Goal: Use online tool/utility

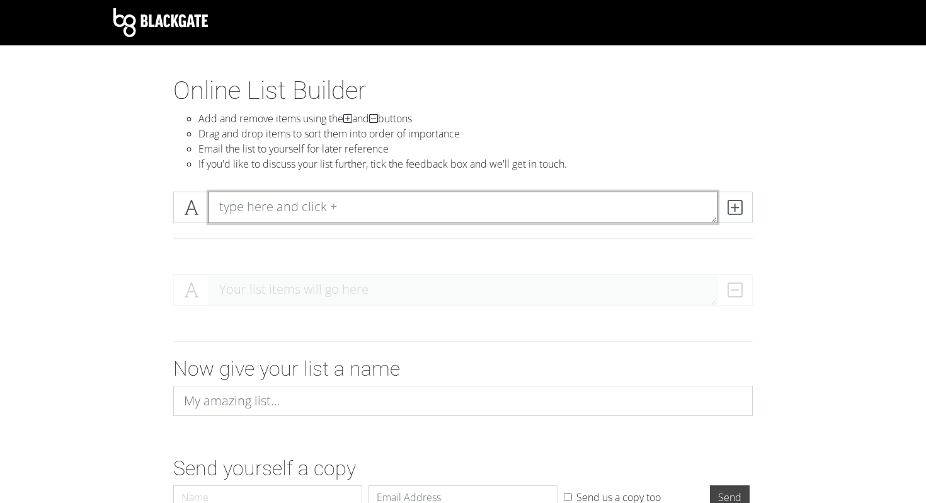
click at [309, 203] on textarea at bounding box center [463, 207] width 509 height 31
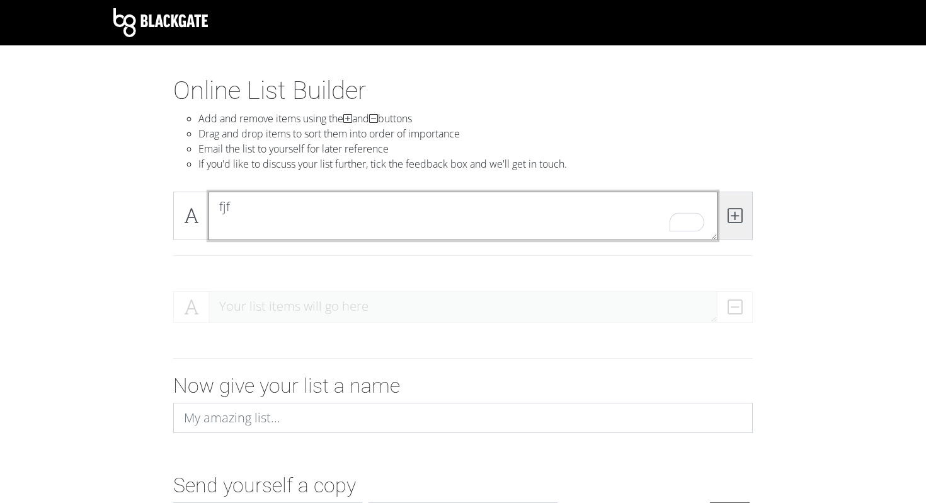
type textarea "fjf"
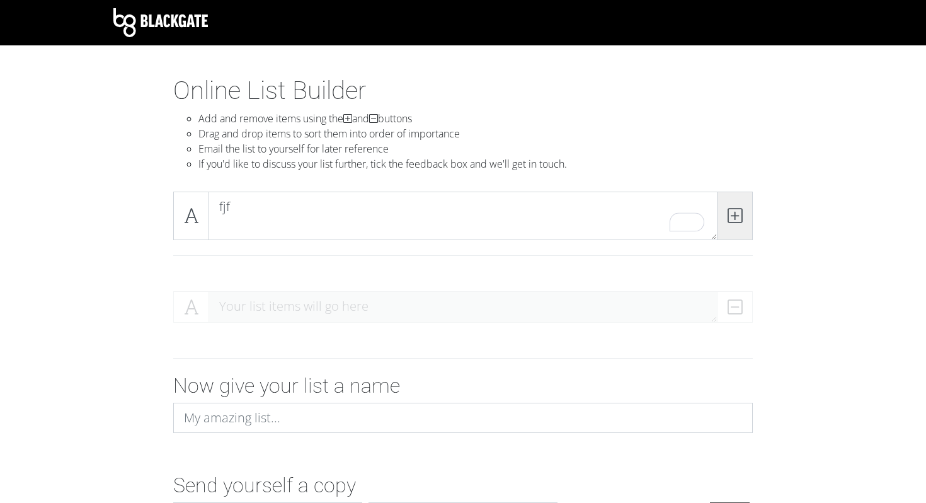
click at [735, 214] on icon at bounding box center [735, 215] width 14 height 13
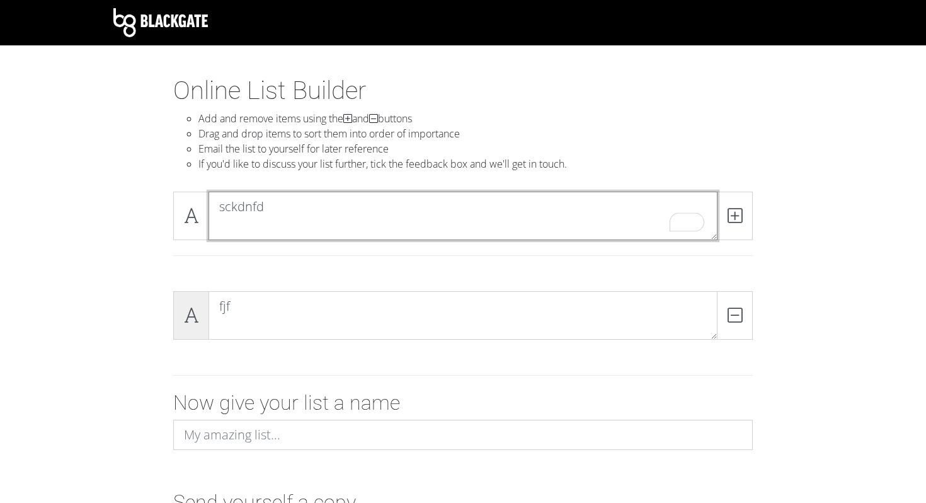
type textarea "sckdnfd"
drag, startPoint x: 634, startPoint y: 192, endPoint x: 631, endPoint y: 345, distance: 153.1
click at [631, 345] on section "Online List Builder Add and remove items using the and buttons Drag and drop it…" at bounding box center [463, 337] width 926 height 523
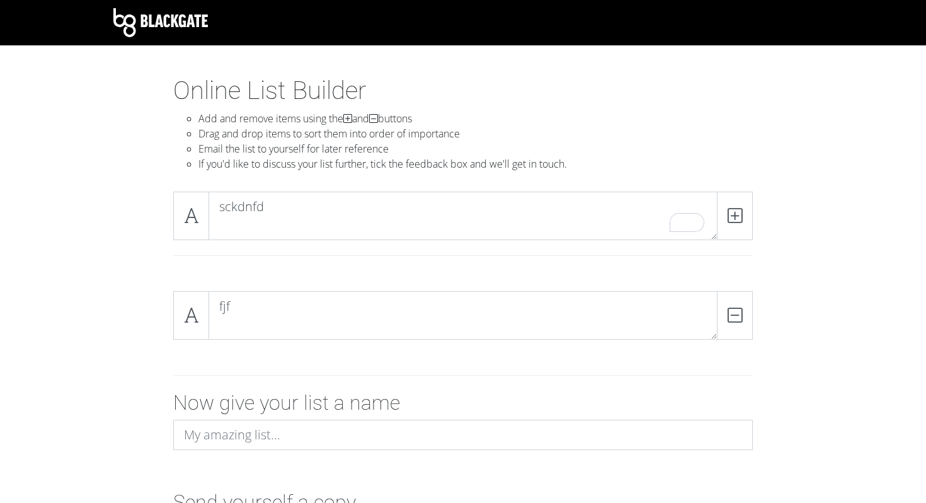
click at [867, 166] on section "Online List Builder Add and remove items using the and buttons Drag and drop it…" at bounding box center [463, 337] width 926 height 523
click at [742, 214] on span at bounding box center [735, 216] width 36 height 49
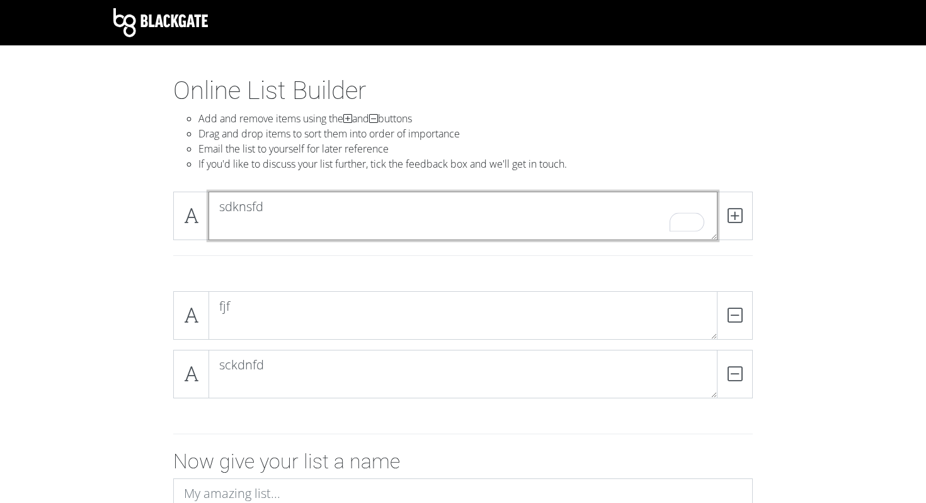
scroll to position [0, 0]
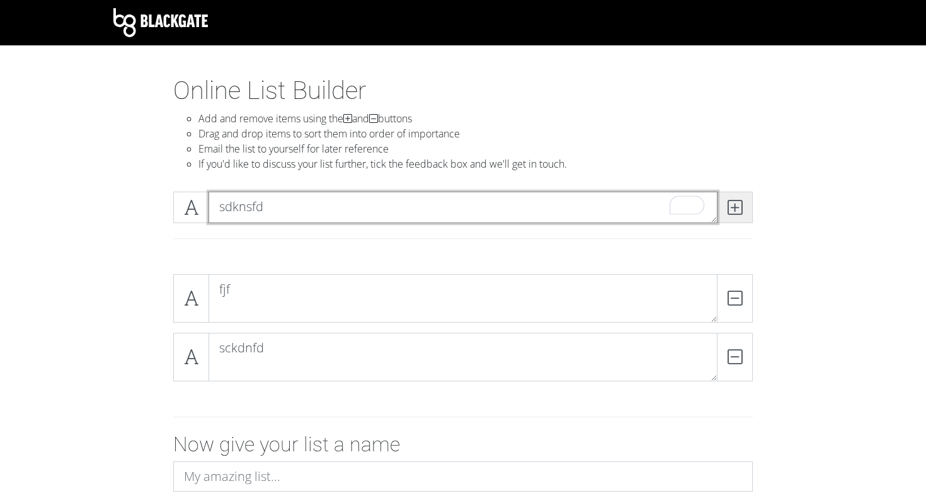
type textarea "sdknsfd"
click at [733, 207] on icon at bounding box center [735, 207] width 14 height 13
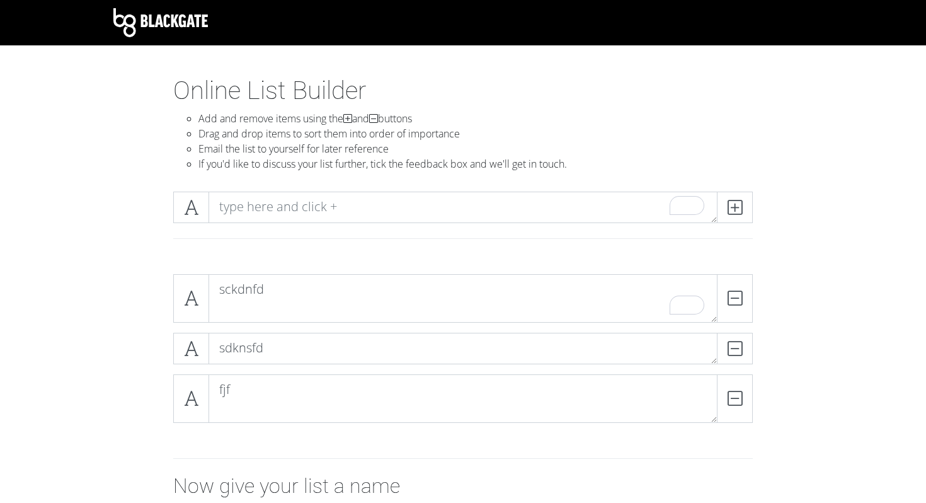
drag, startPoint x: 311, startPoint y: 285, endPoint x: 250, endPoint y: 10, distance: 281.4
